Goal: Transaction & Acquisition: Purchase product/service

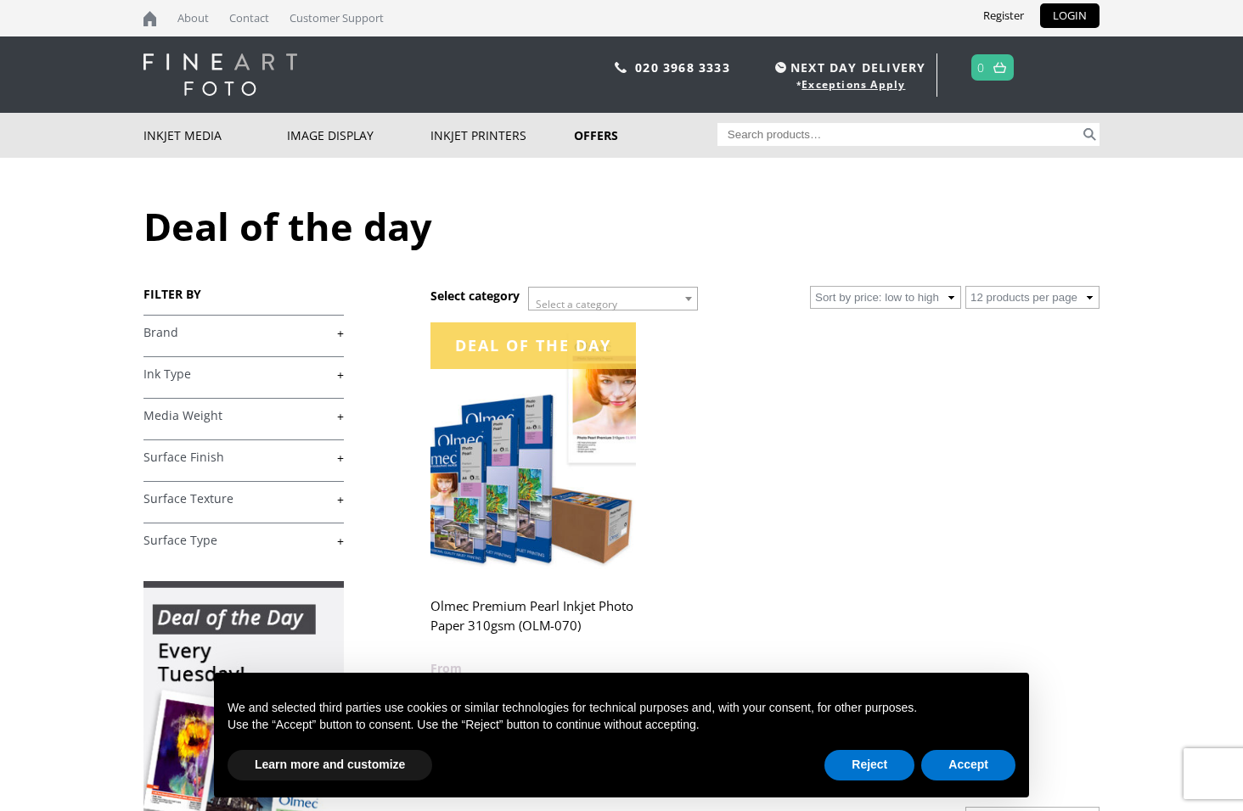
click at [794, 137] on input "Search for:" at bounding box center [898, 134] width 363 height 23
click at [795, 133] on input "Search for:" at bounding box center [898, 134] width 363 height 23
paste input "photo rag baryta 315 gsm A2"
type input "photo rag baryta 315 gsm A2"
click at [1080, 123] on button "Search" at bounding box center [1090, 134] width 20 height 23
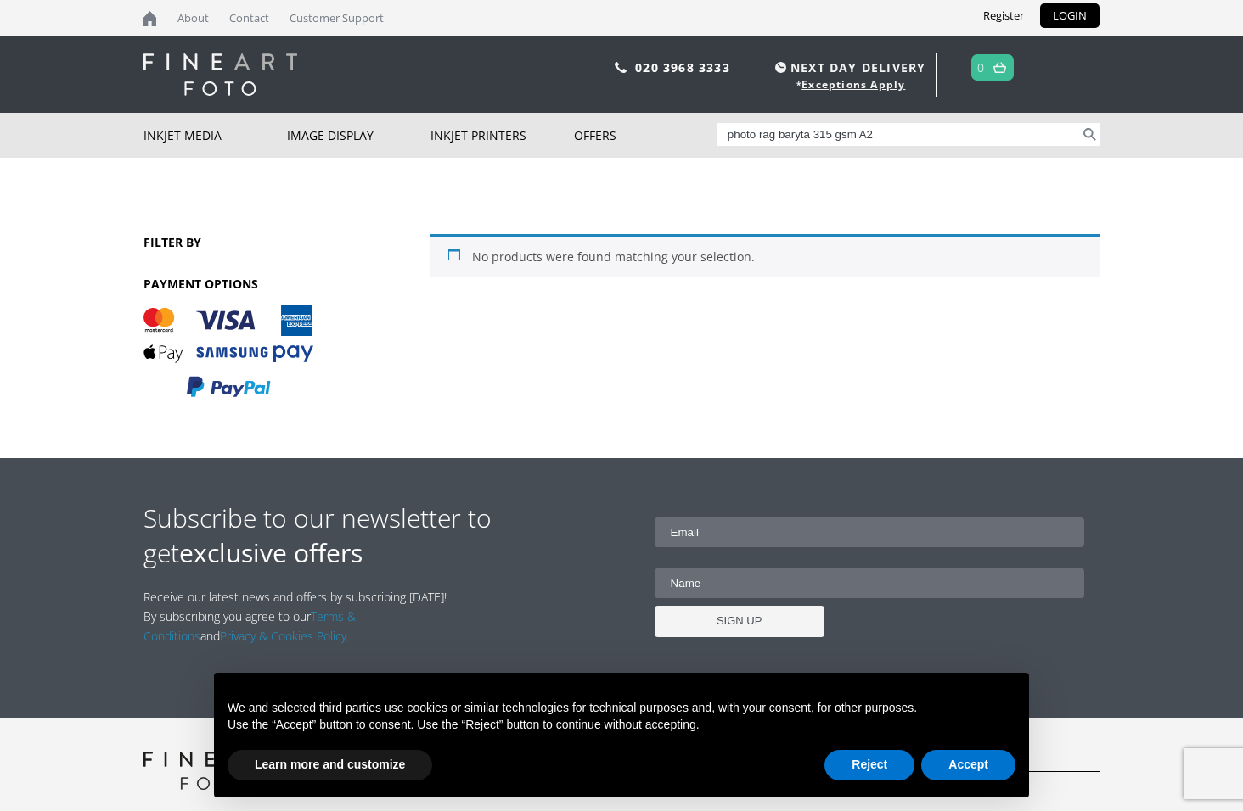
click at [727, 136] on input "photo rag baryta 315 gsm A2" at bounding box center [898, 134] width 363 height 23
drag, startPoint x: 742, startPoint y: 131, endPoint x: 748, endPoint y: 158, distance: 27.8
click at [742, 131] on input "hana photo rag baryta 315 gsm A2" at bounding box center [898, 134] width 363 height 23
type input "hahnemuhle photo rag baryta 315 gsm A2"
click at [1080, 123] on button "Search" at bounding box center [1090, 134] width 20 height 23
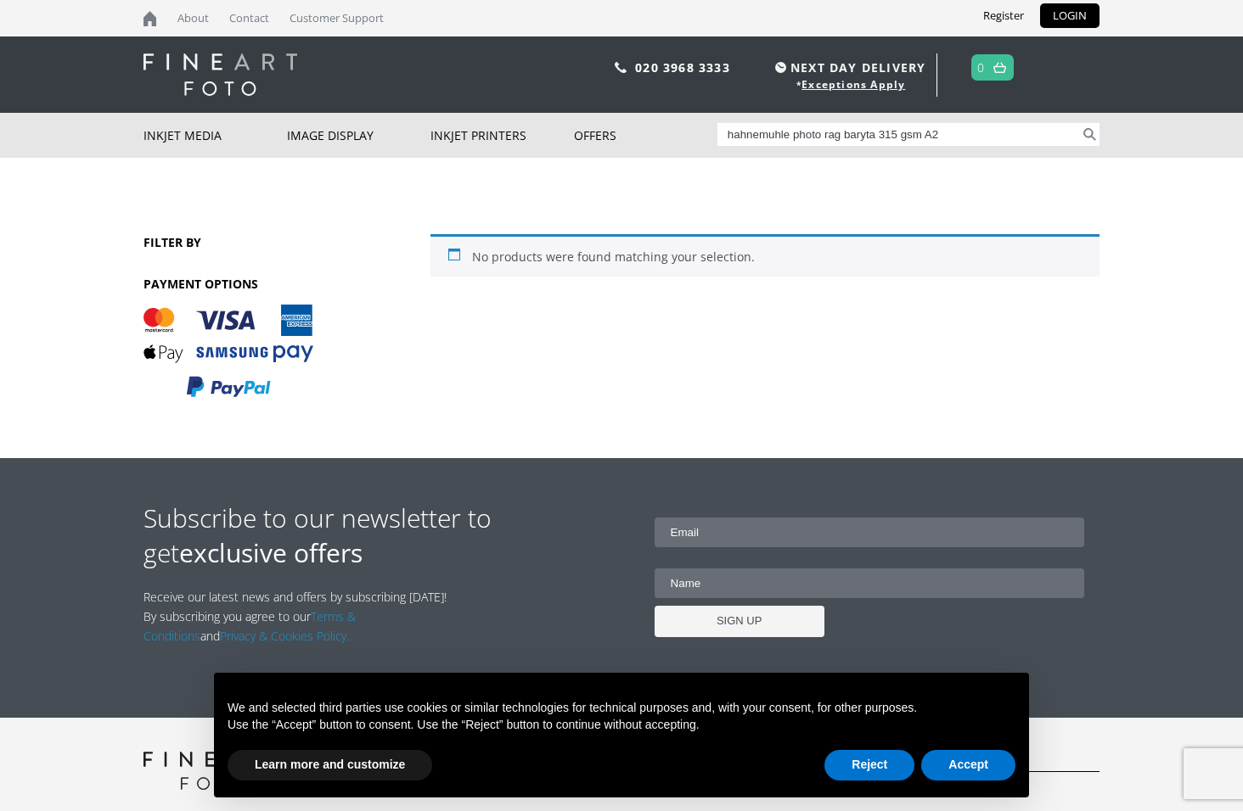
click at [1080, 123] on button "Search" at bounding box center [1090, 134] width 20 height 23
click at [972, 138] on input "hahnemuhle photo rag baryta 315 gsm A2" at bounding box center [898, 134] width 363 height 23
click at [1080, 123] on button "Search" at bounding box center [1090, 134] width 20 height 23
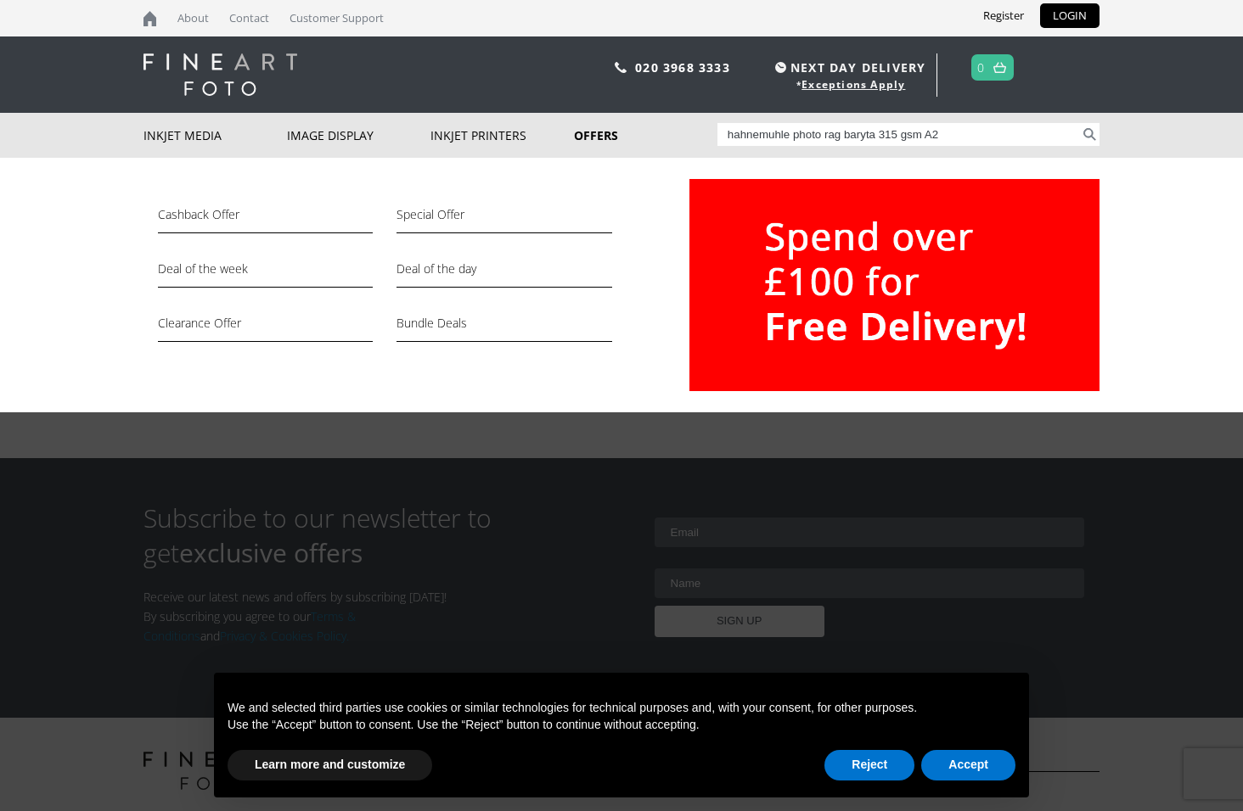
drag, startPoint x: 907, startPoint y: 131, endPoint x: 707, endPoint y: 126, distance: 200.4
click at [707, 126] on div "Inkjet Media Inkjet Fine Art Paper Inkjet Photo Paper Sample Packs Inkjet Canva…" at bounding box center [621, 135] width 956 height 45
